Goal: Information Seeking & Learning: Learn about a topic

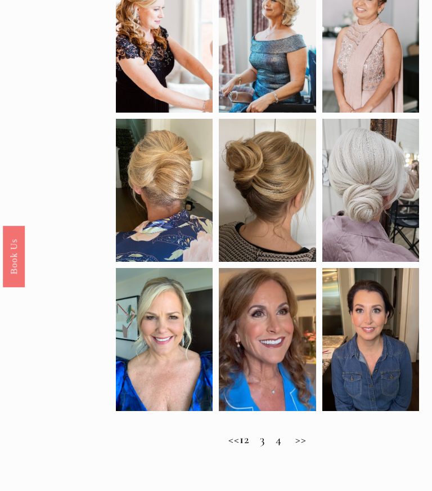
scroll to position [380, 0]
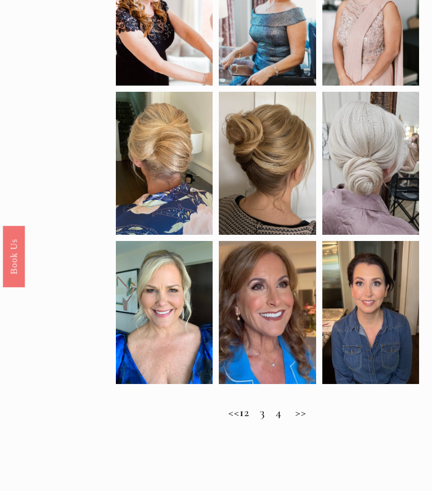
click at [264, 418] on h2 "<< 1 2 3 4 >>" at bounding box center [267, 412] width 303 height 14
click at [314, 416] on h2 "<< 1 2 3 4 >>" at bounding box center [267, 412] width 303 height 14
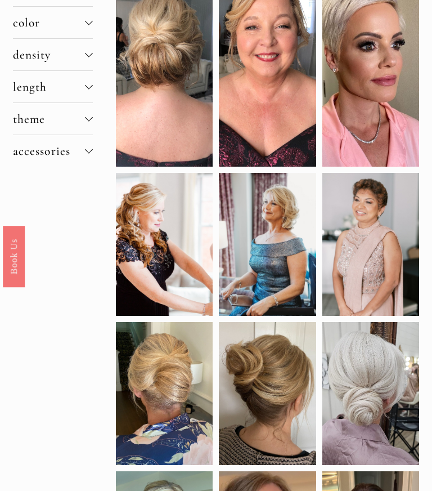
scroll to position [0, 0]
click at [17, 20] on span "color" at bounding box center [49, 22] width 72 height 15
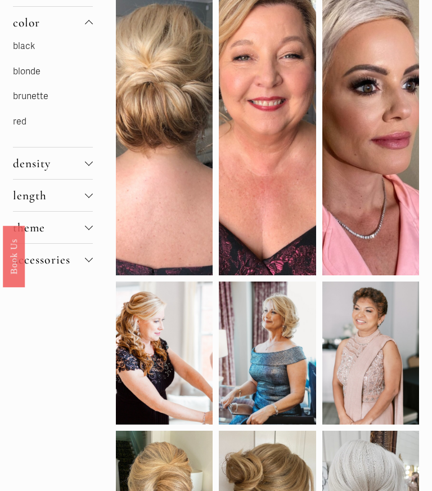
click at [18, 46] on link "black" at bounding box center [24, 46] width 22 height 11
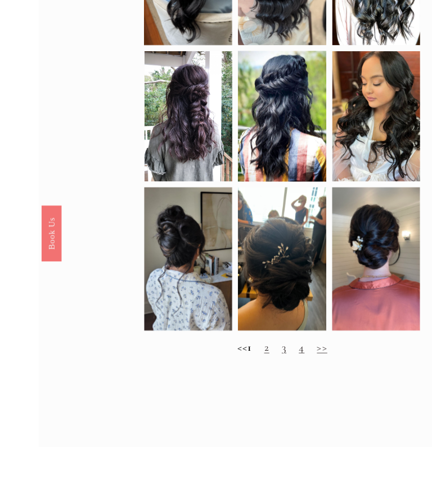
scroll to position [466, 0]
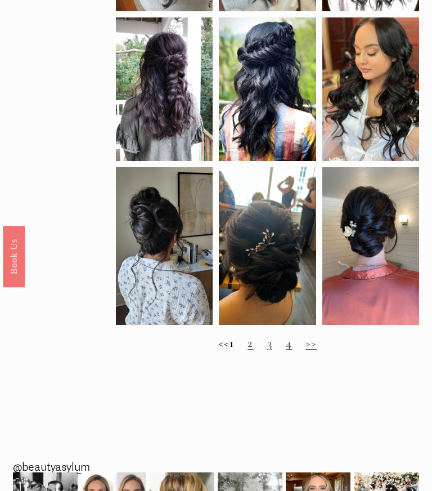
click at [253, 346] on link "2" at bounding box center [251, 342] width 6 height 15
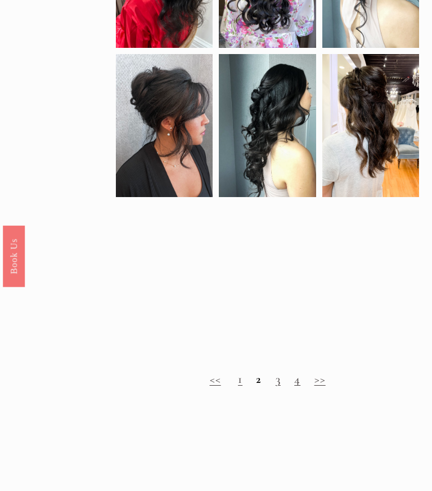
scroll to position [594, 0]
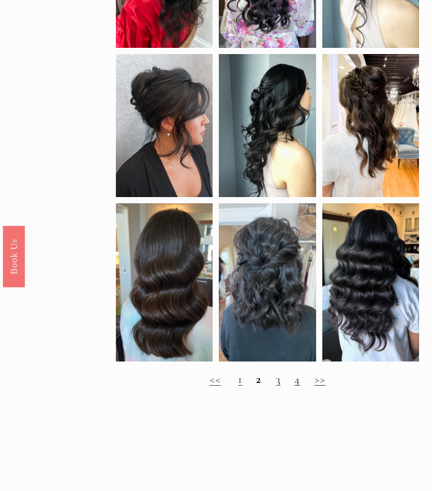
click at [279, 377] on link "3" at bounding box center [278, 378] width 5 height 15
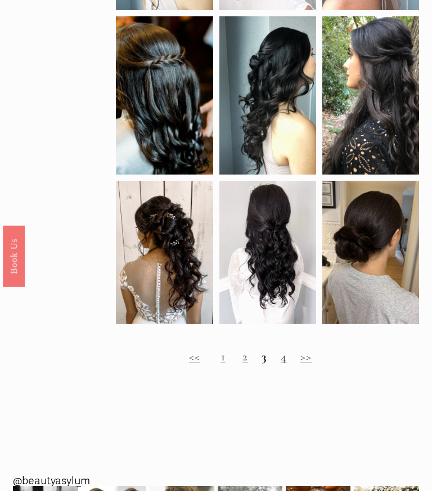
scroll to position [451, 0]
click at [284, 357] on link "4" at bounding box center [284, 356] width 6 height 15
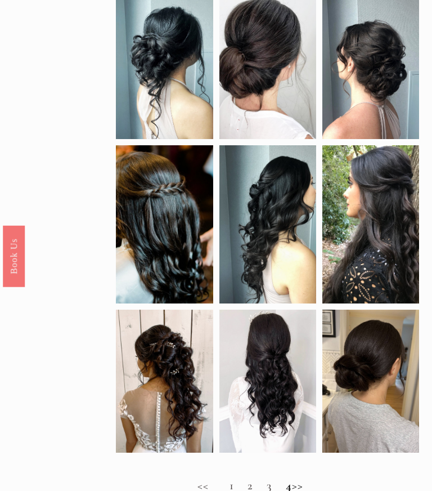
scroll to position [349, 0]
